Goal: Task Accomplishment & Management: Manage account settings

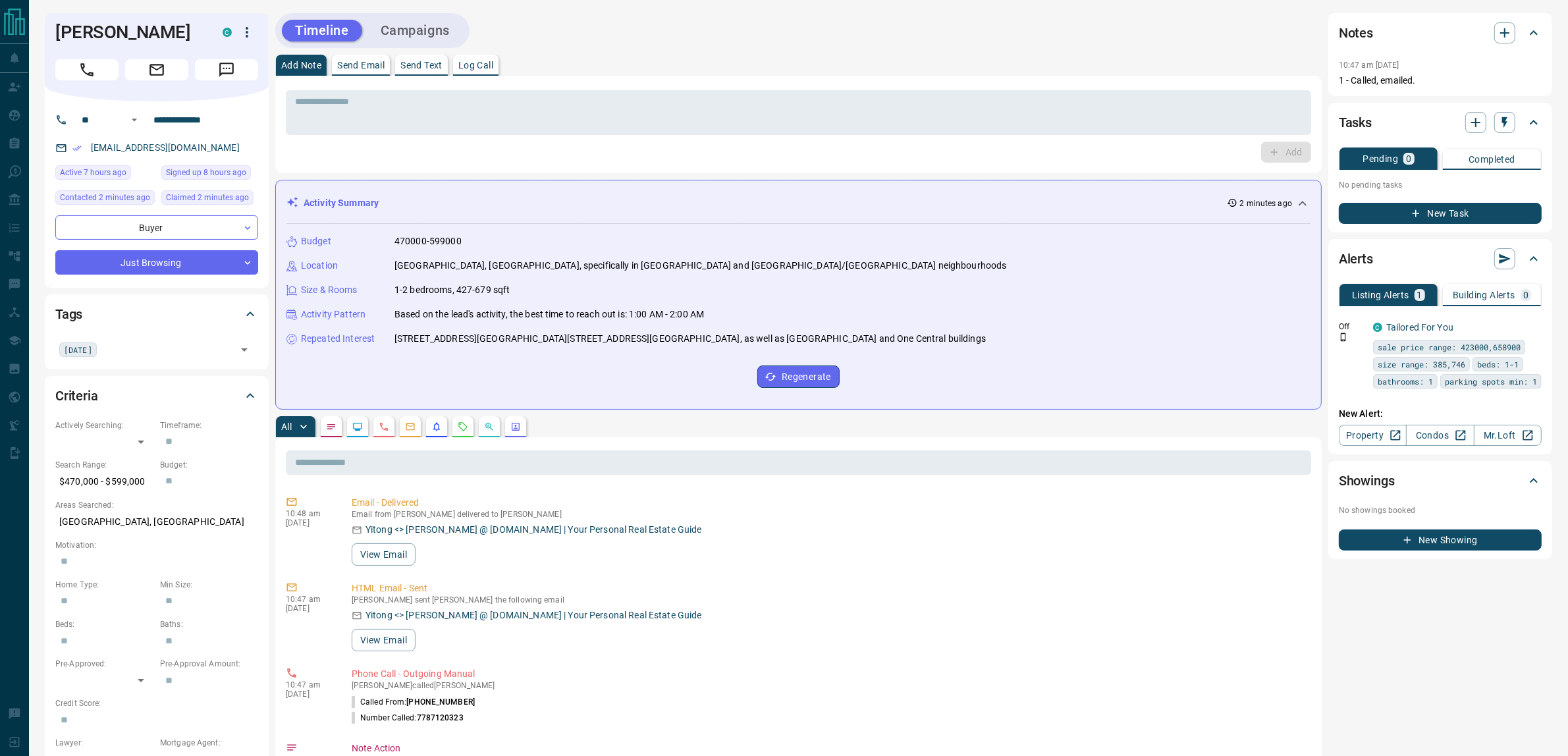
click at [435, 31] on button "Campaigns" at bounding box center [415, 31] width 96 height 22
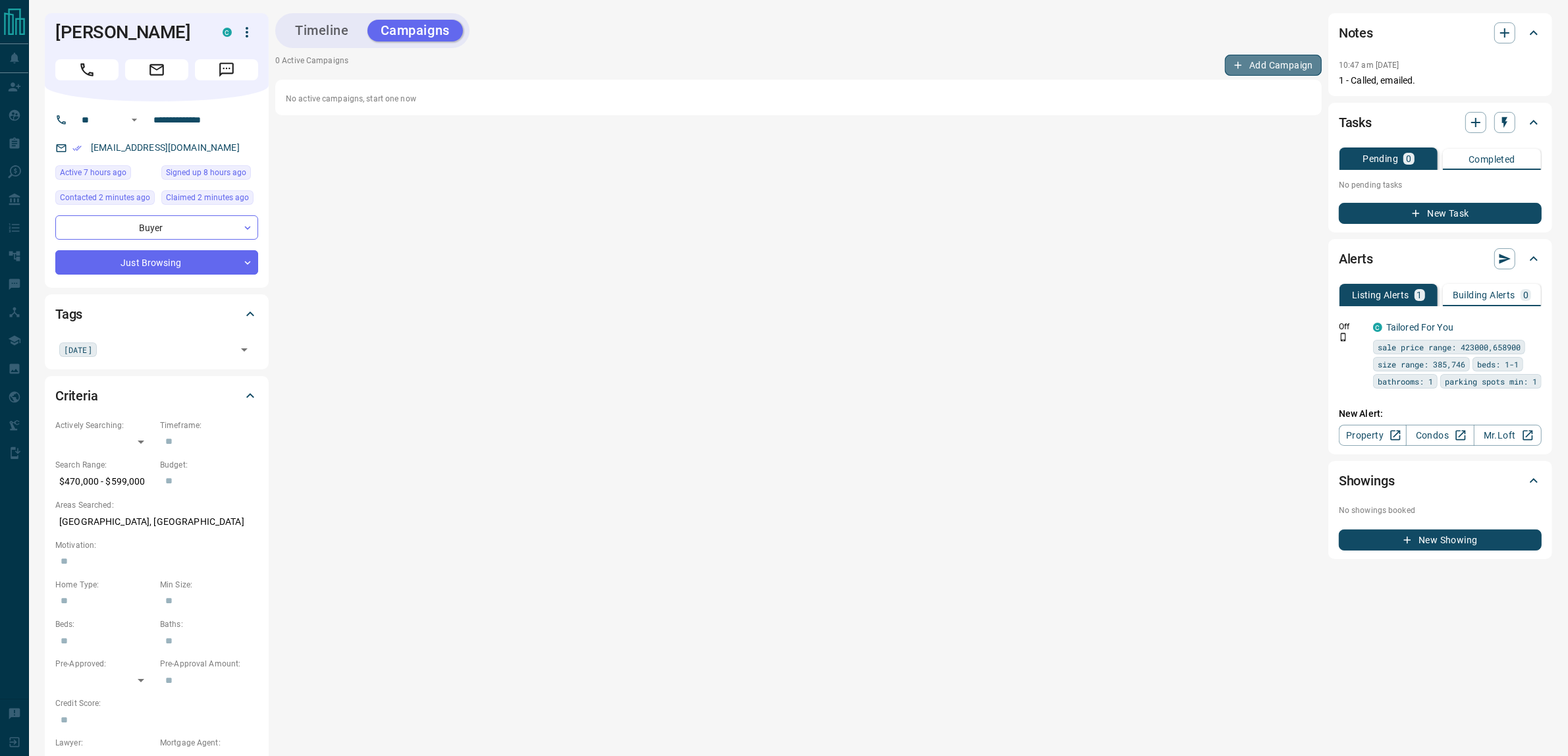
click at [1264, 60] on button "Add Campaign" at bounding box center [1273, 65] width 97 height 21
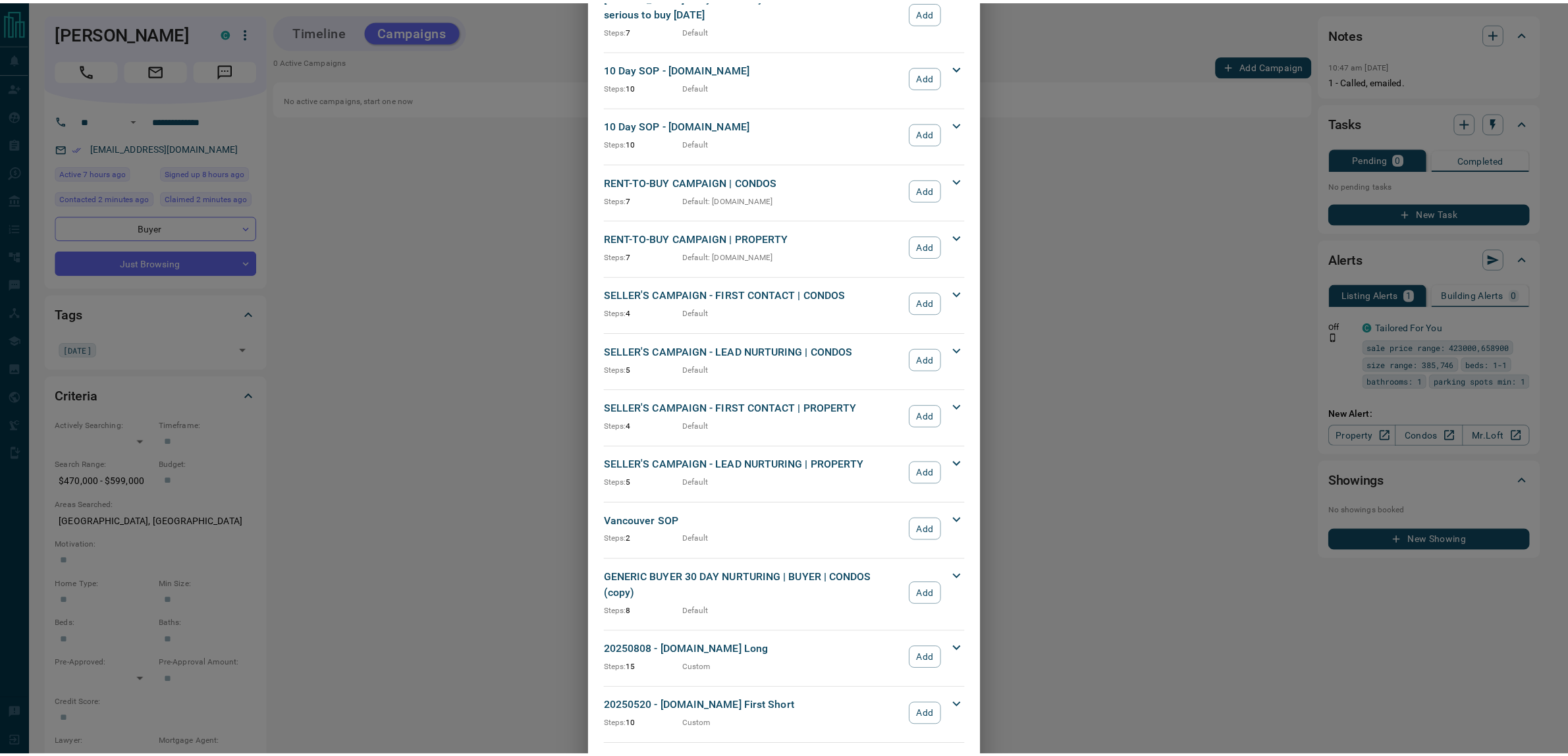
scroll to position [1009, 0]
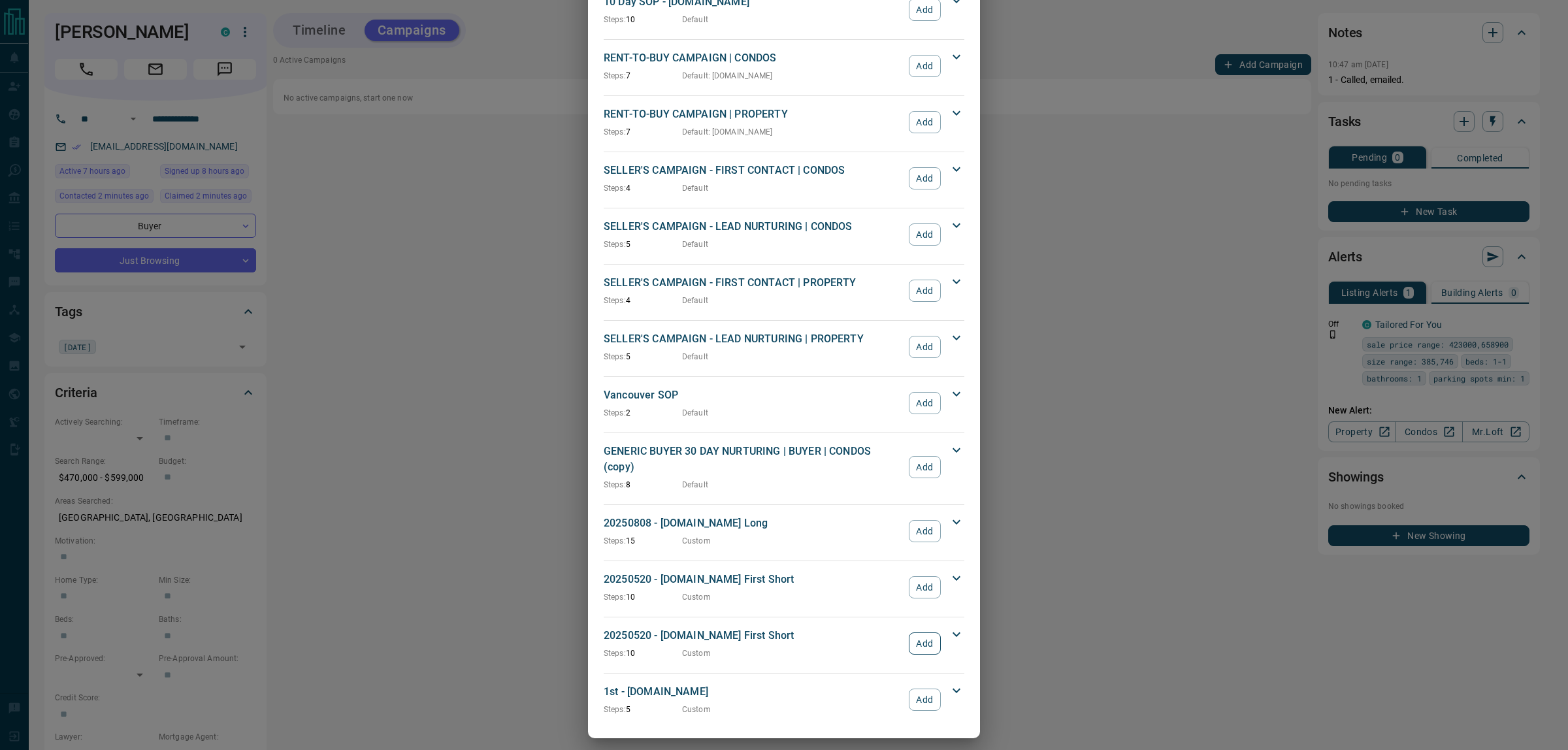
click at [912, 634] on button "Add" at bounding box center [924, 644] width 32 height 23
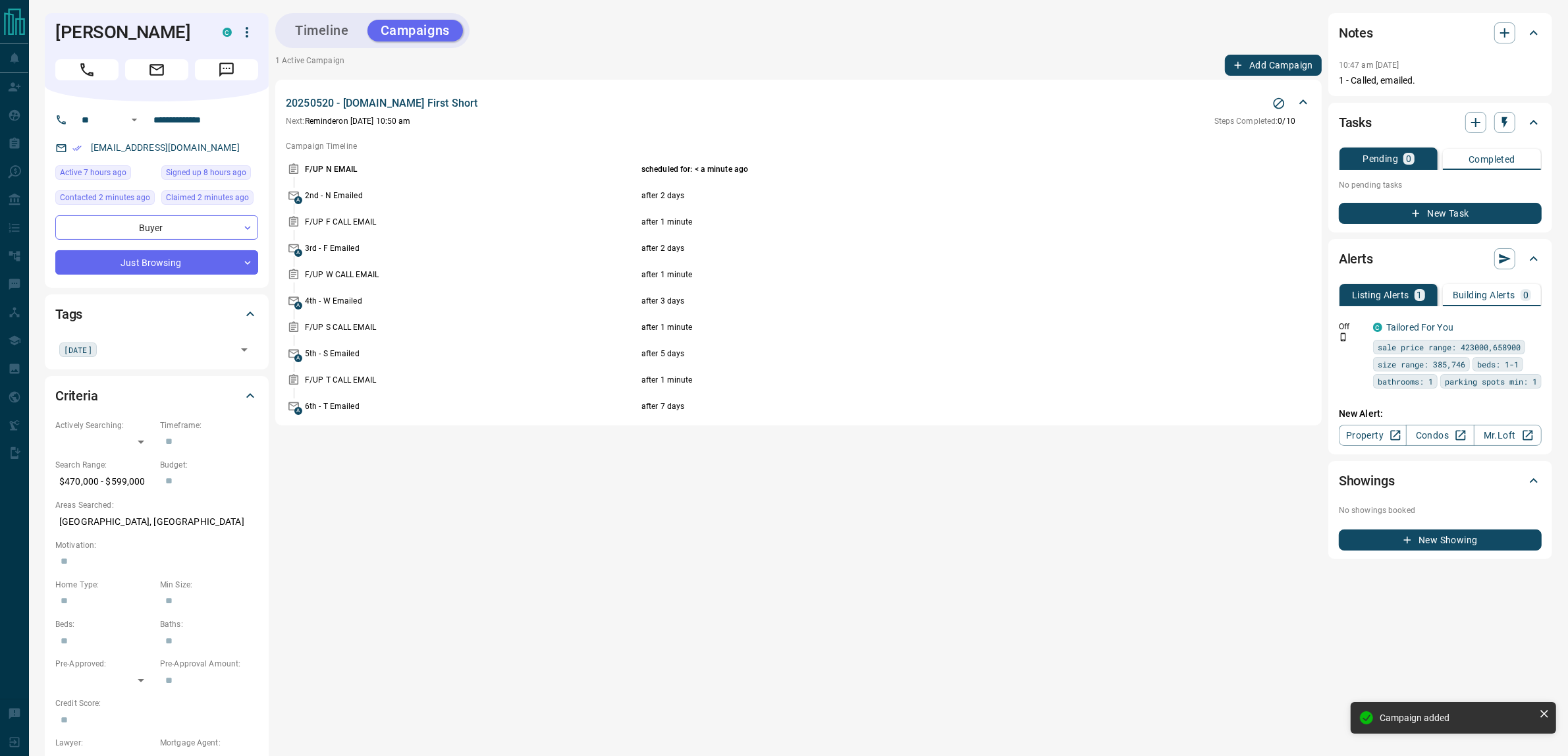
click at [1428, 214] on button "New Task" at bounding box center [1440, 214] width 203 height 21
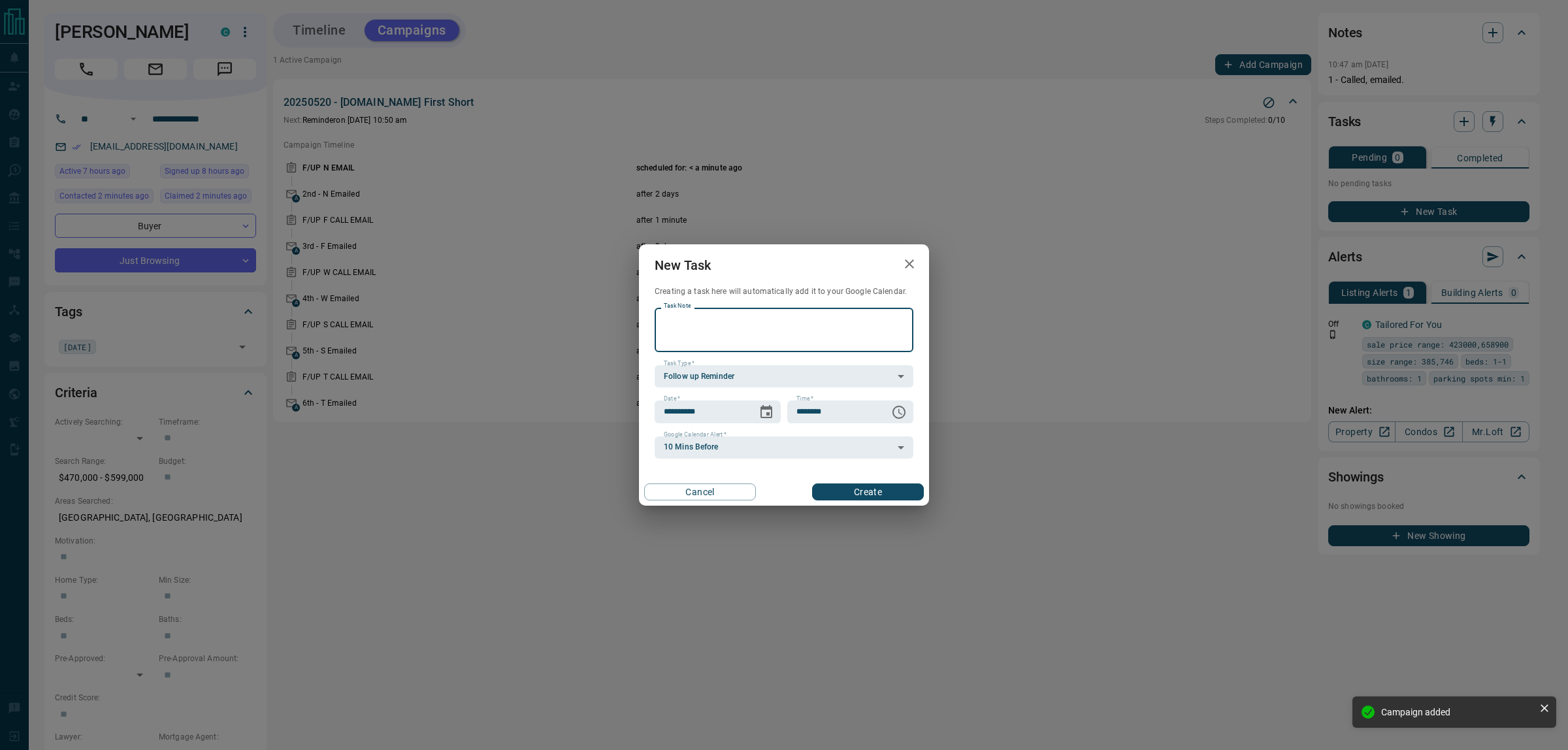
paste textarea "**********"
type textarea "**********"
click at [768, 415] on icon "Choose date, selected date is Aug 18, 2025" at bounding box center [766, 412] width 15 height 15
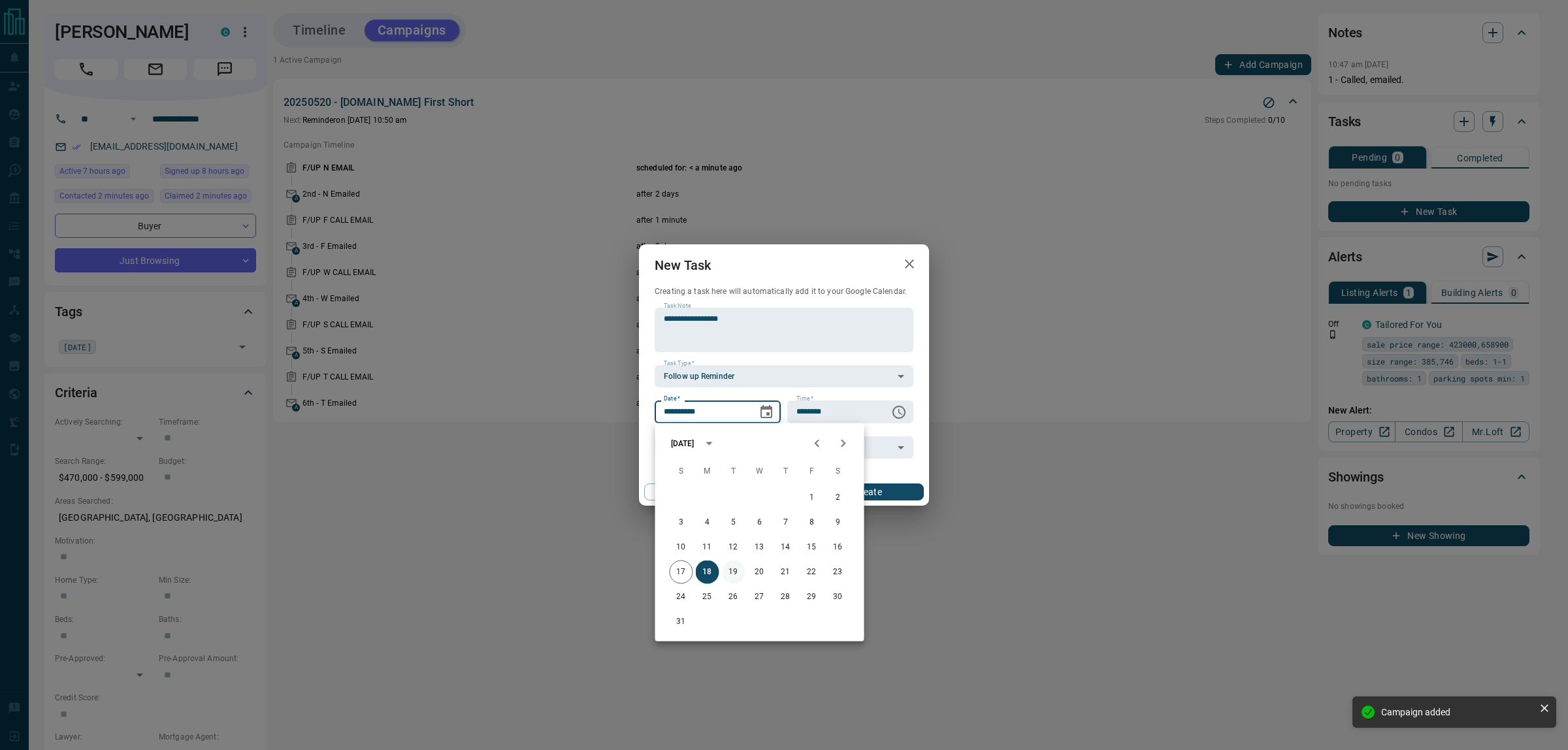
click at [733, 573] on button "19" at bounding box center [733, 572] width 23 height 23
type input "**********"
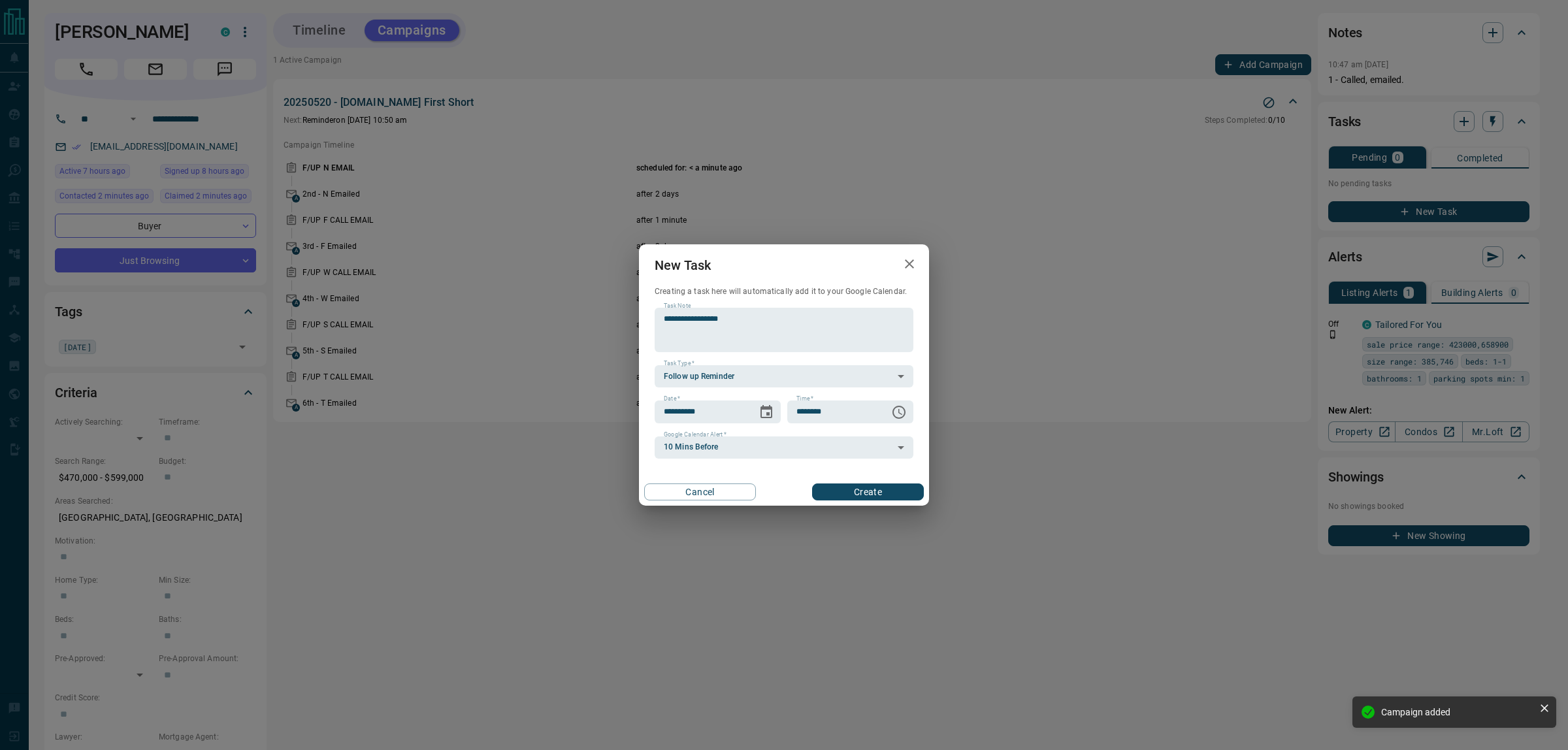
click at [881, 485] on button "Create" at bounding box center [867, 492] width 112 height 17
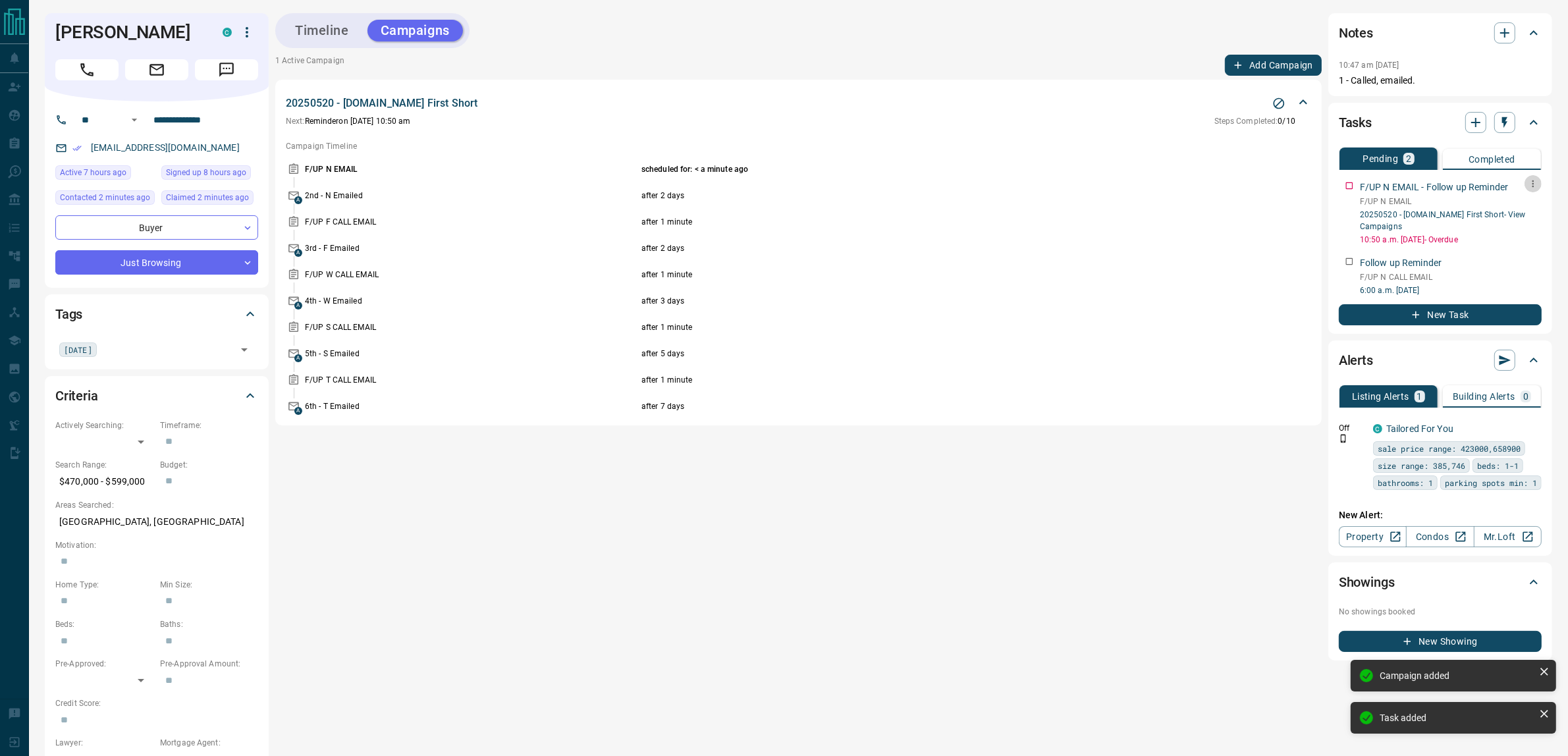
click at [1535, 177] on button "button" at bounding box center [1533, 184] width 17 height 17
click at [1519, 234] on li "Delete" at bounding box center [1513, 228] width 58 height 20
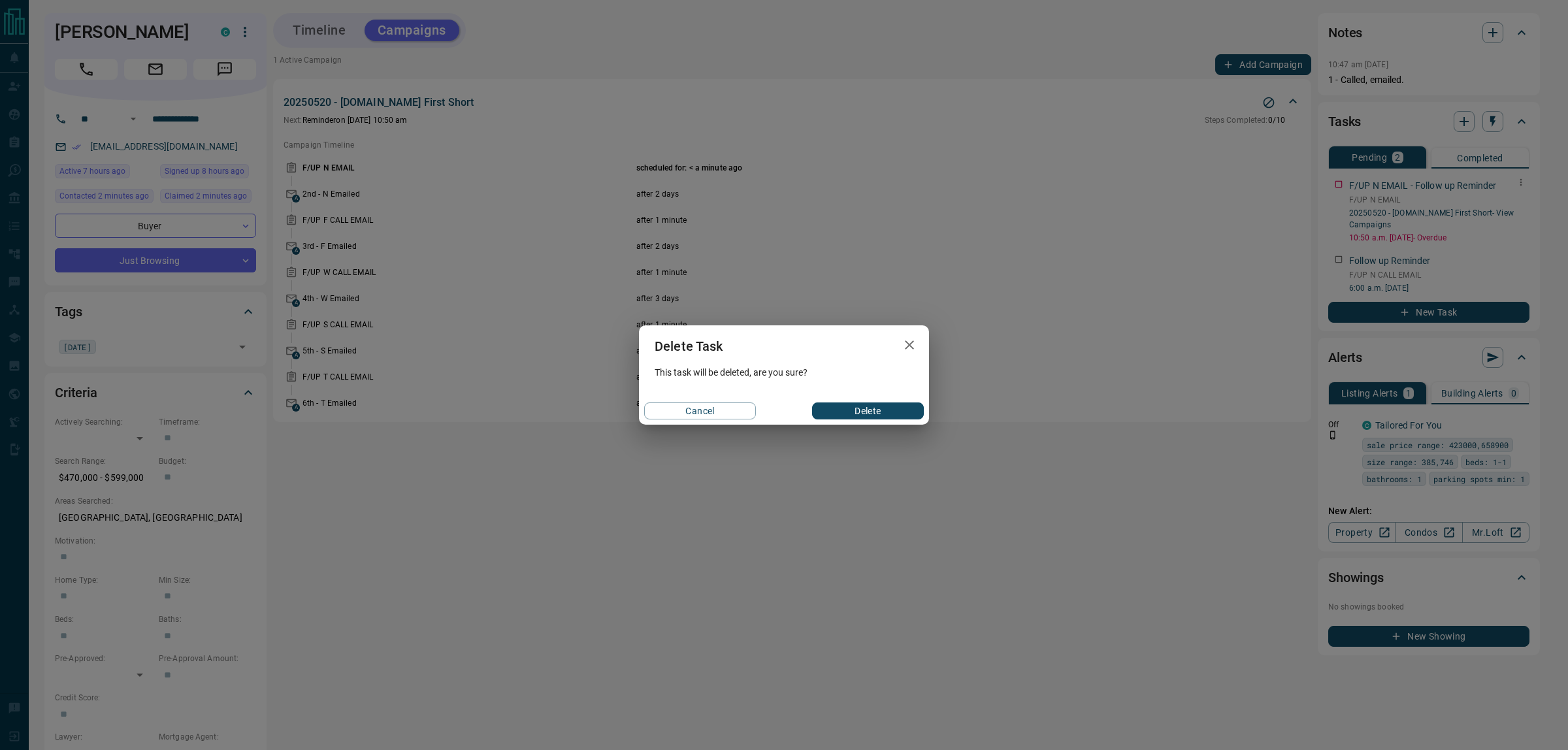
click at [892, 413] on button "Delete" at bounding box center [867, 411] width 112 height 17
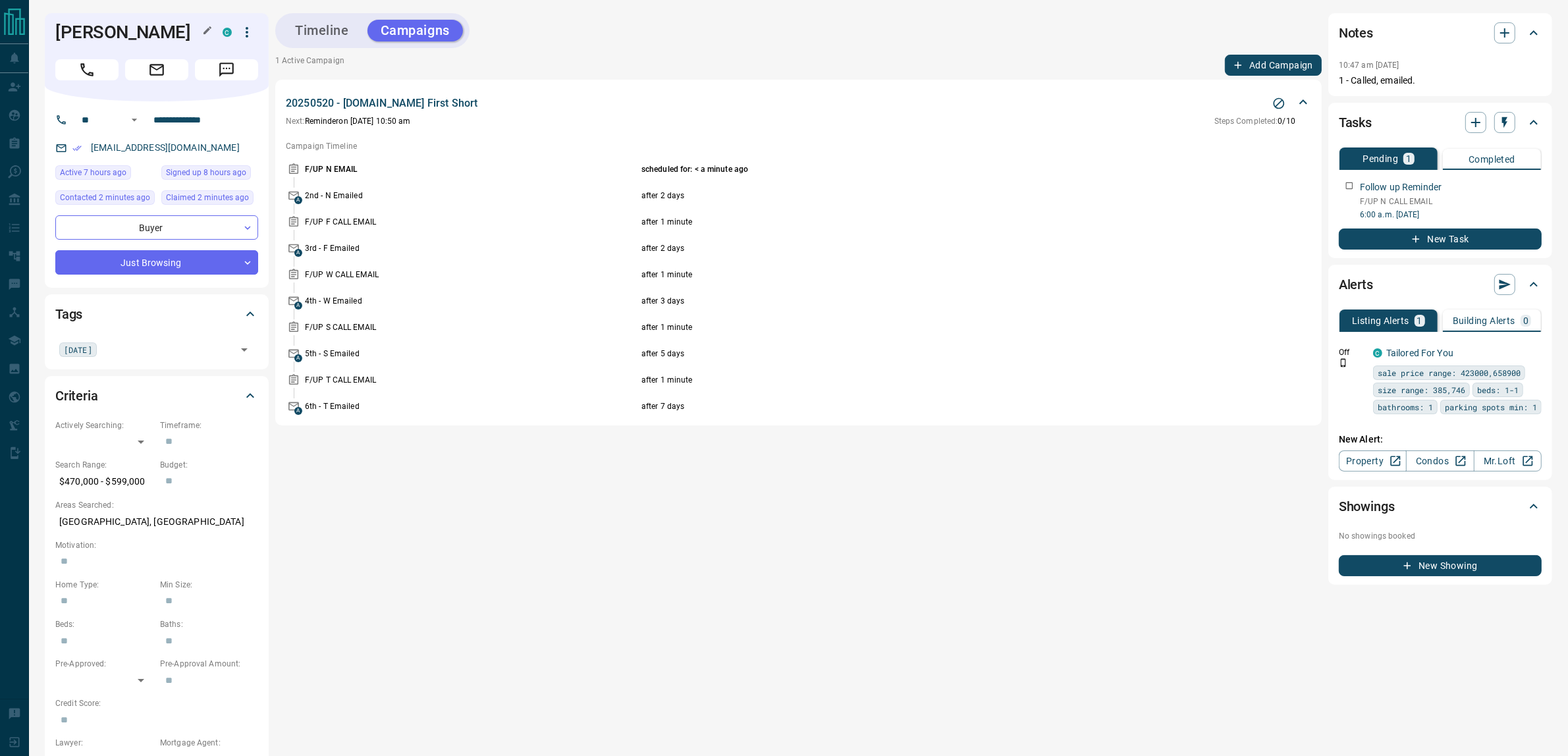
click at [68, 31] on h1 "[PERSON_NAME]" at bounding box center [129, 33] width 148 height 21
drag, startPoint x: 68, startPoint y: 31, endPoint x: 135, endPoint y: 25, distance: 67.3
click at [135, 25] on h1 "[PERSON_NAME]" at bounding box center [129, 33] width 148 height 21
copy h1 "[PERSON_NAME]"
